Goal: Register for event/course

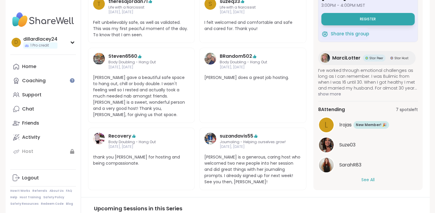
scroll to position [22, 0]
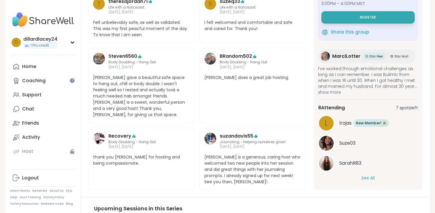
click at [367, 177] on button "See All" at bounding box center [368, 178] width 13 height 6
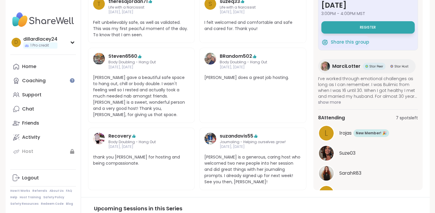
scroll to position [0, 0]
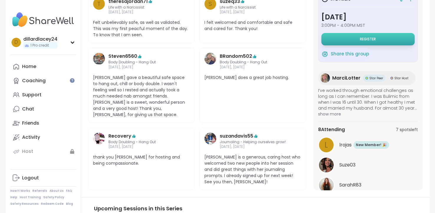
click at [382, 37] on button "Register" at bounding box center [368, 39] width 93 height 12
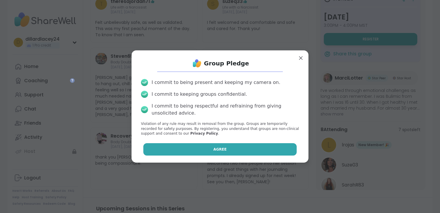
click at [242, 151] on button "Agree" at bounding box center [220, 149] width 154 height 12
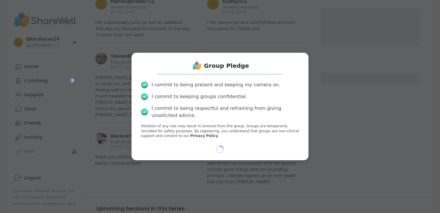
select select "**"
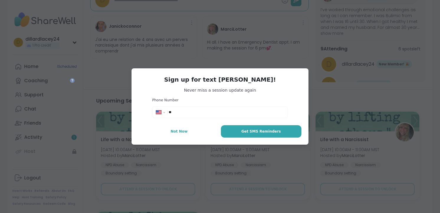
click at [208, 110] on input "**" at bounding box center [226, 112] width 115 height 6
type textarea "*"
type input "**********"
click at [180, 134] on button "Not Now" at bounding box center [179, 131] width 81 height 12
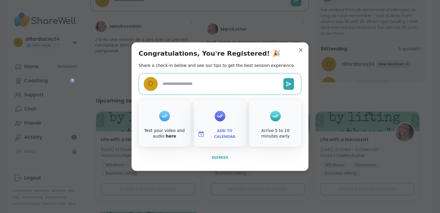
click at [218, 159] on span "Dismiss" at bounding box center [220, 158] width 17 height 4
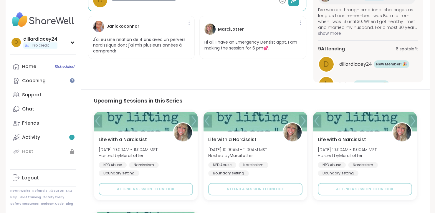
type textarea "*"
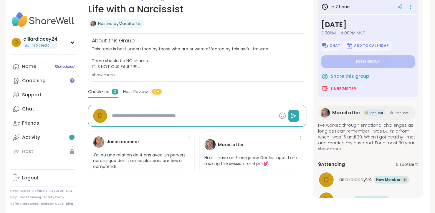
scroll to position [93, 0]
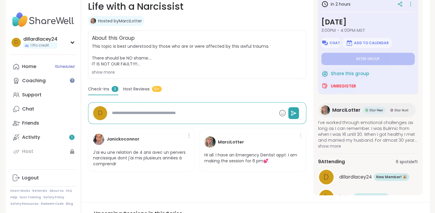
click at [300, 136] on div at bounding box center [301, 135] width 6 height 9
click at [285, 139] on div "[PERSON_NAME] Hi all. I have an Emergency Dentist appt. I am making the session…" at bounding box center [253, 150] width 107 height 43
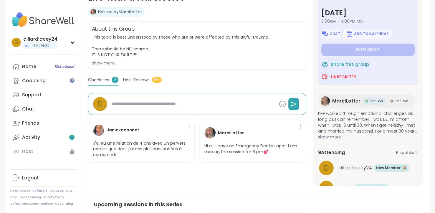
scroll to position [106, 0]
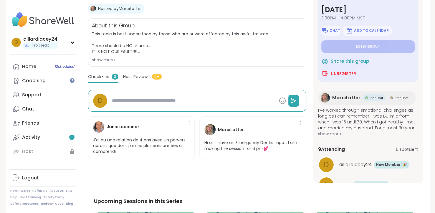
click at [137, 75] on span "Host Reviews" at bounding box center [136, 77] width 27 height 6
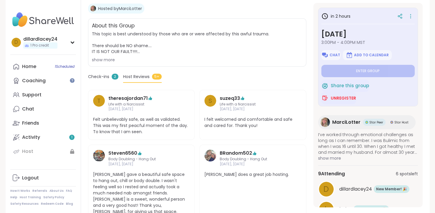
click at [100, 75] on span "Check-ins" at bounding box center [98, 77] width 21 height 6
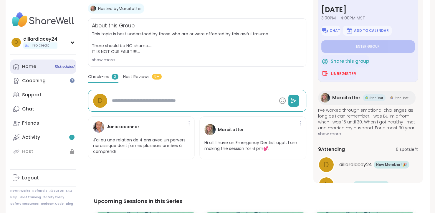
click at [62, 65] on span "1 Scheduled" at bounding box center [65, 66] width 20 height 5
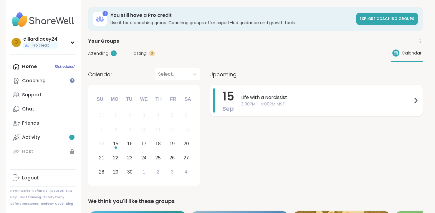
click at [349, 102] on span "3:00PM - 4:00PM MST" at bounding box center [326, 104] width 171 height 6
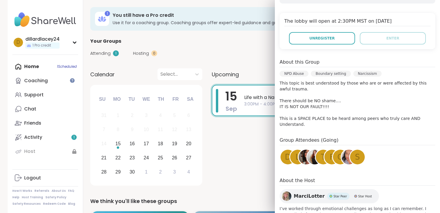
scroll to position [147, 0]
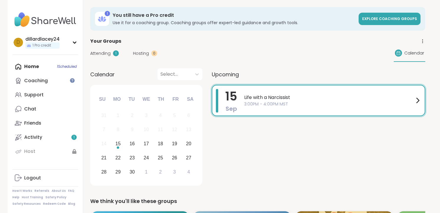
click at [190, 47] on div "Attending 1 Hosting 0 Calendar" at bounding box center [257, 53] width 335 height 17
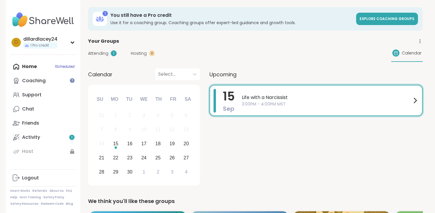
click at [283, 99] on span "Life with a Narcissist" at bounding box center [327, 97] width 170 height 7
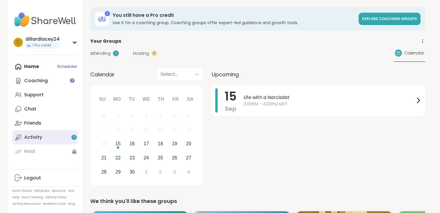
click at [41, 139] on link "Activity 1" at bounding box center [45, 137] width 66 height 14
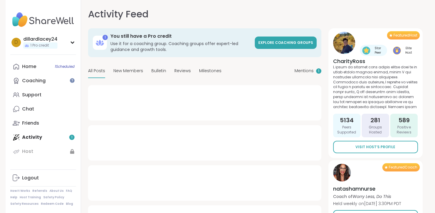
type textarea "*"
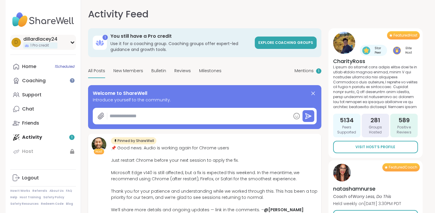
click at [73, 40] on div "d dillardlacey24 1 Pro credit" at bounding box center [43, 42] width 66 height 15
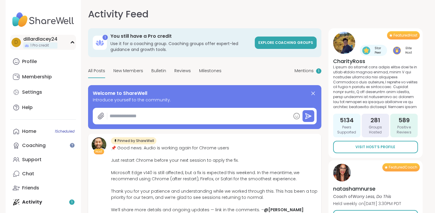
click at [73, 40] on div "d dillardlacey24 1 Pro credit" at bounding box center [43, 42] width 66 height 15
